Goal: Check status: Check status

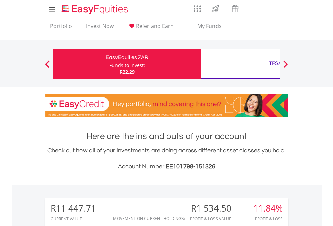
click at [109, 64] on div "Funds to invest:" at bounding box center [127, 65] width 36 height 7
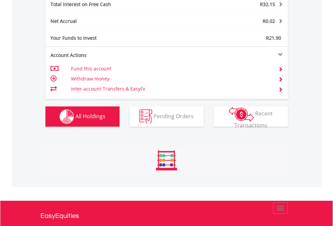
scroll to position [775, 0]
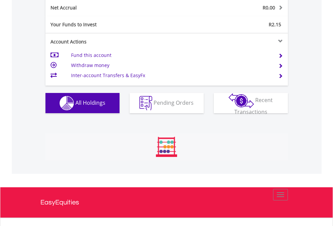
scroll to position [65, 106]
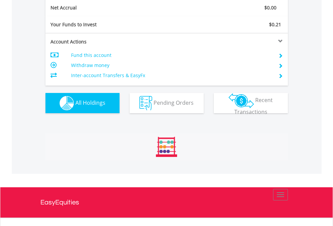
scroll to position [762, 0]
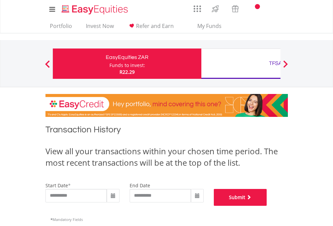
click at [267, 206] on button "Submit" at bounding box center [240, 197] width 53 height 17
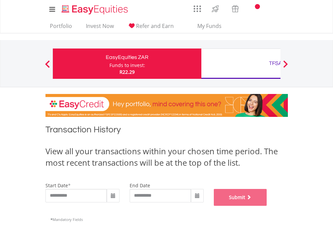
scroll to position [273, 0]
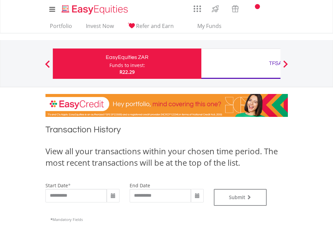
click at [241, 64] on div "TFSA" at bounding box center [275, 63] width 140 height 9
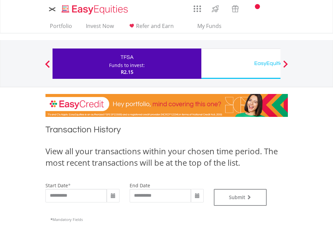
type input "**********"
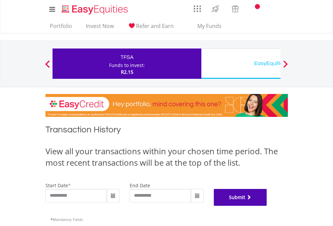
click at [267, 206] on button "Submit" at bounding box center [240, 197] width 53 height 17
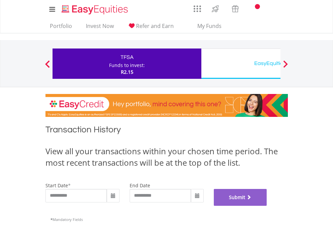
scroll to position [273, 0]
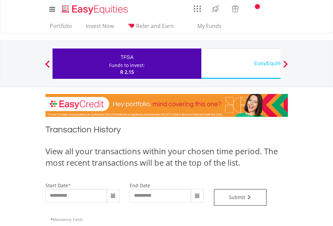
click at [241, 64] on div "EasyEquities USD" at bounding box center [275, 63] width 140 height 9
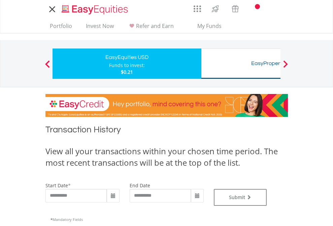
type input "**********"
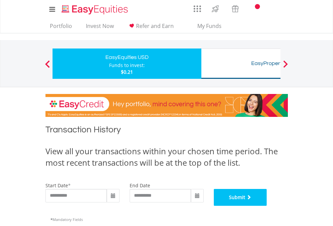
click at [267, 206] on button "Submit" at bounding box center [240, 197] width 53 height 17
